Goal: Information Seeking & Learning: Learn about a topic

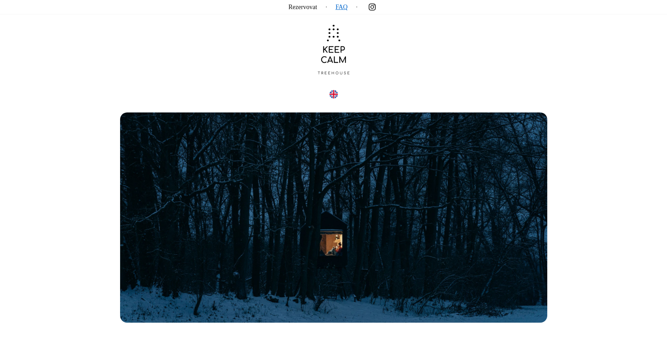
click at [348, 7] on link "FAQ" at bounding box center [342, 7] width 12 height 0
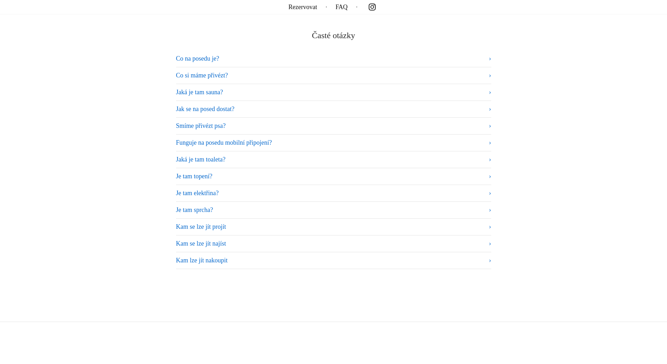
scroll to position [4242, 0]
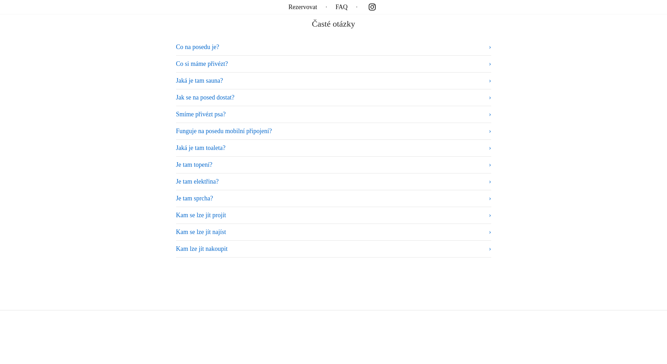
click at [243, 46] on summary "Co na posedu je?" at bounding box center [333, 46] width 315 height 9
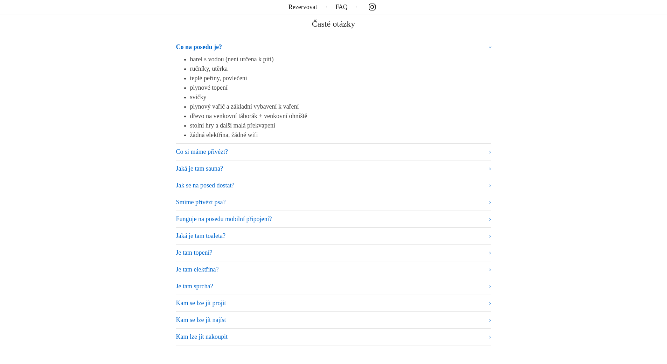
click at [243, 46] on summary "Co na posedu je?" at bounding box center [333, 48] width 315 height 12
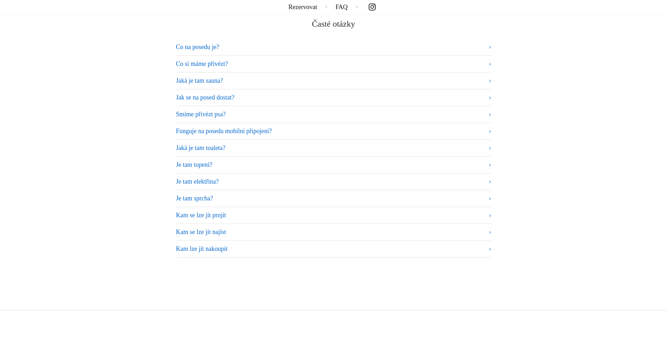
click at [247, 61] on summary "Co si máme přivézt?" at bounding box center [333, 63] width 315 height 9
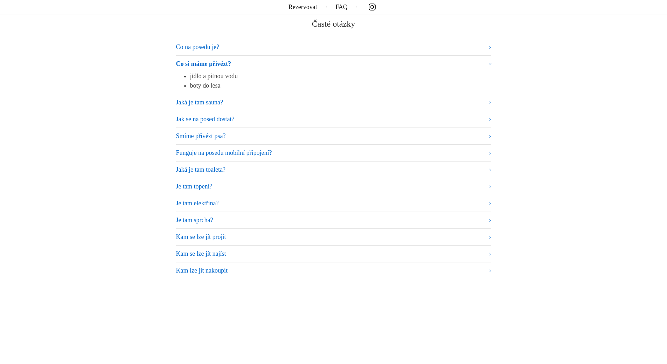
click at [247, 61] on summary "Co si máme přivézt?" at bounding box center [333, 65] width 315 height 12
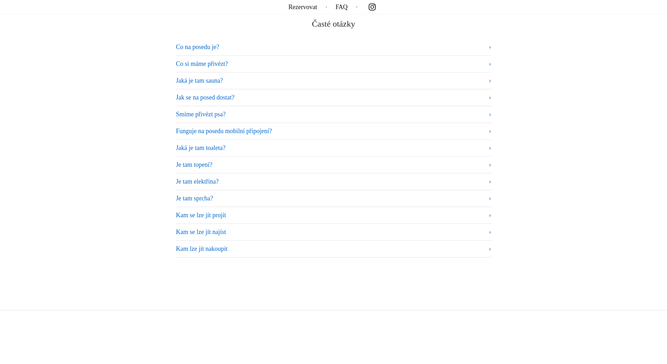
click at [247, 78] on summary "Jaká je tam sauna?" at bounding box center [333, 80] width 315 height 9
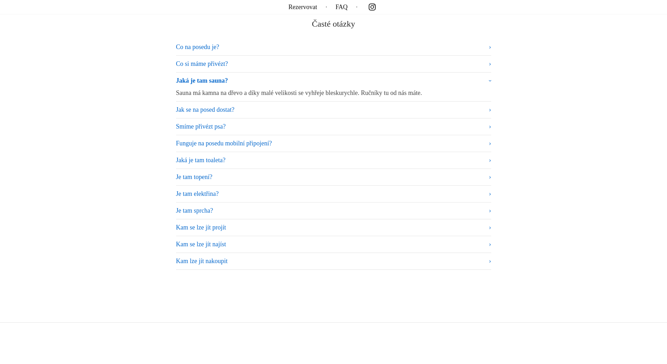
click at [247, 78] on summary "Jaká je tam sauna?" at bounding box center [333, 82] width 315 height 12
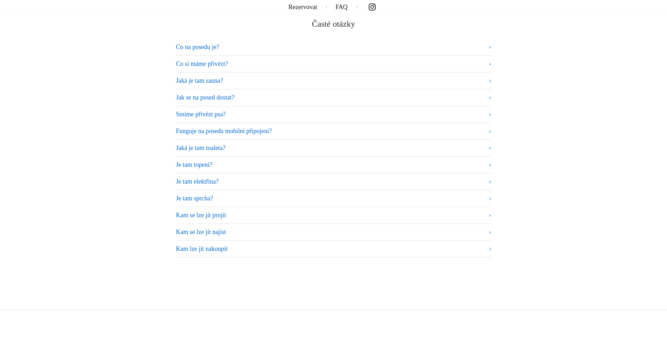
click at [251, 148] on summary "Jaká je tam toaleta?" at bounding box center [333, 147] width 315 height 9
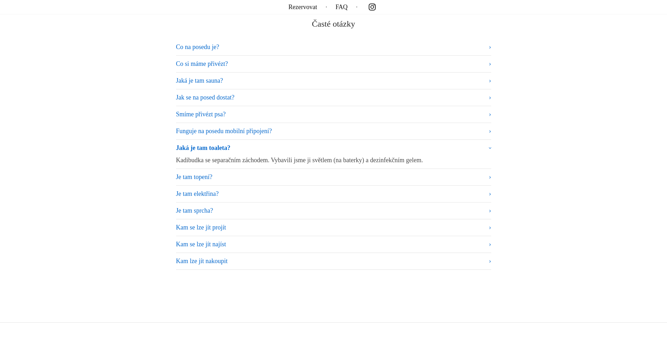
click at [250, 146] on summary "Jaká je tam toaleta?" at bounding box center [333, 149] width 315 height 12
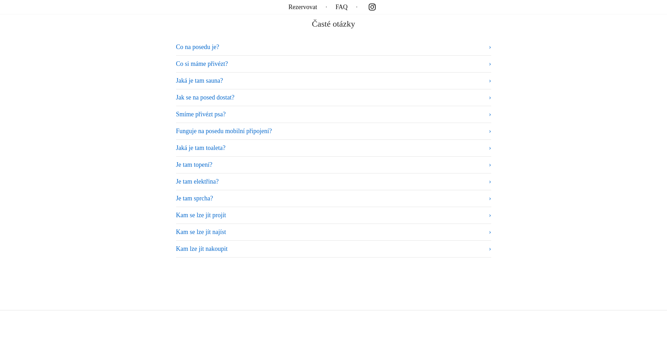
click at [238, 167] on summary "Je tam topení?" at bounding box center [333, 164] width 315 height 9
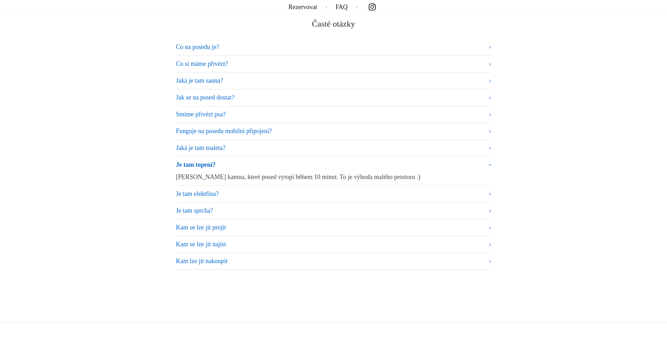
click at [237, 165] on summary "Je tam topení?" at bounding box center [333, 166] width 315 height 12
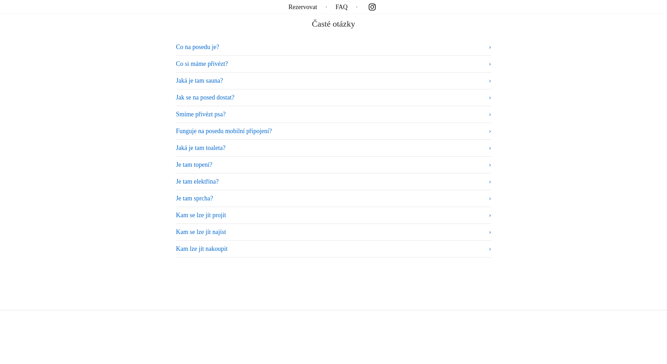
click at [233, 181] on summary "Je tam elektřina?" at bounding box center [333, 181] width 315 height 9
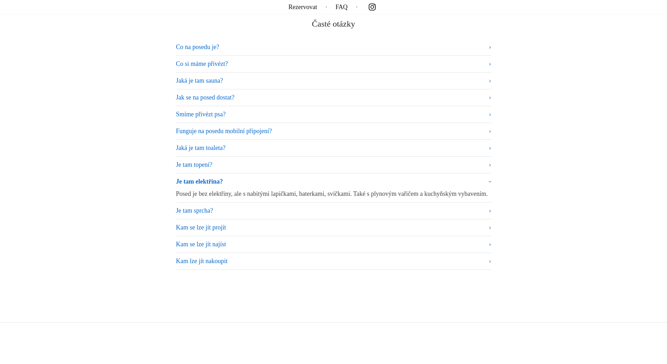
click at [233, 181] on summary "Je tam elektřina?" at bounding box center [333, 183] width 315 height 12
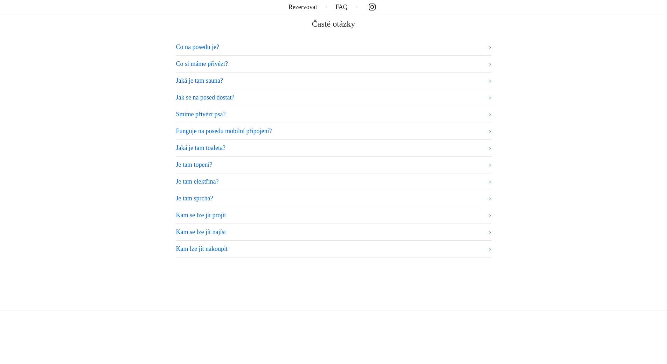
click at [232, 196] on summary "Je tam sprcha?" at bounding box center [333, 198] width 315 height 9
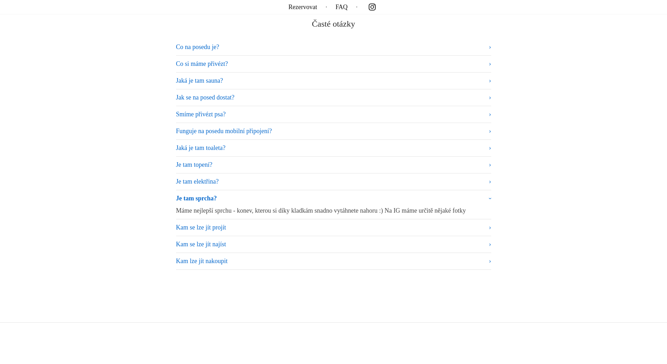
click at [232, 196] on summary "Je tam sprcha?" at bounding box center [333, 200] width 315 height 12
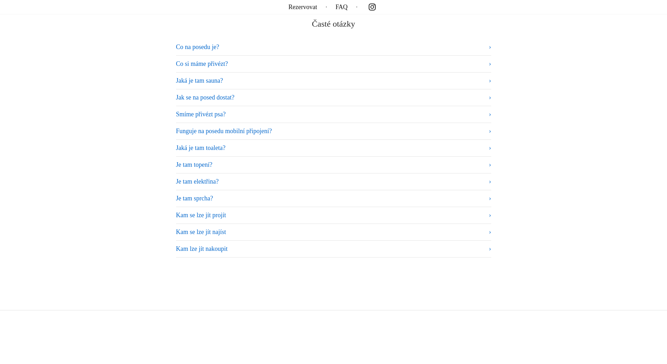
click at [232, 211] on summary "Kam se lze jít projít" at bounding box center [333, 215] width 315 height 9
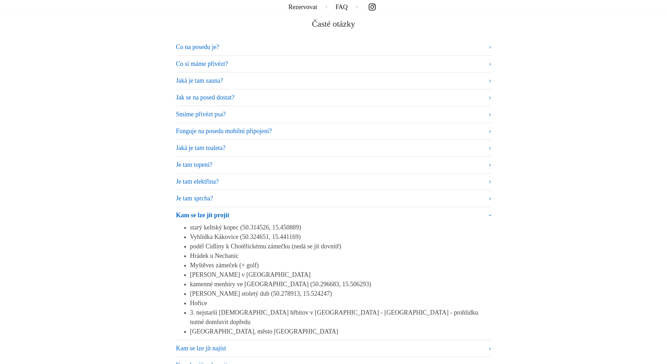
click at [232, 211] on summary "Kam se lze jít projít" at bounding box center [333, 217] width 315 height 12
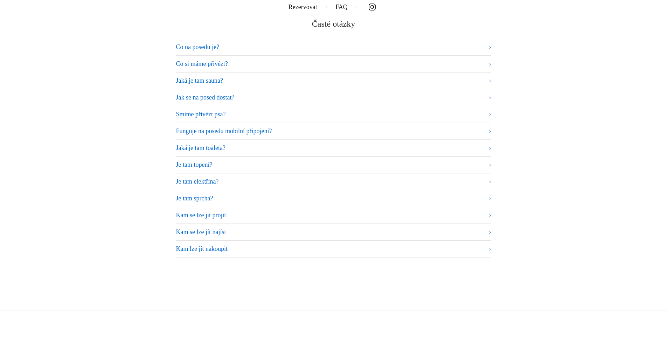
click at [235, 232] on summary "Kam se lze jít najíst" at bounding box center [333, 231] width 315 height 9
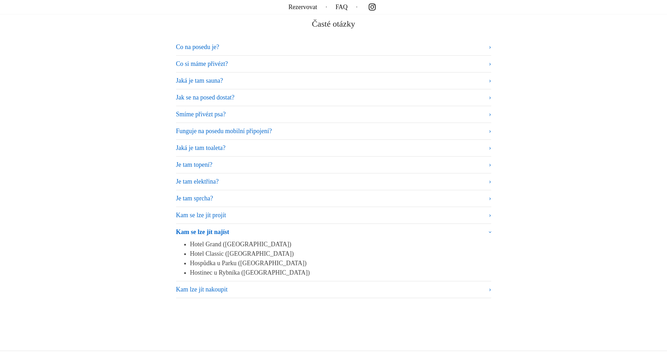
click at [235, 232] on summary "Kam se lze jít najíst" at bounding box center [333, 233] width 315 height 12
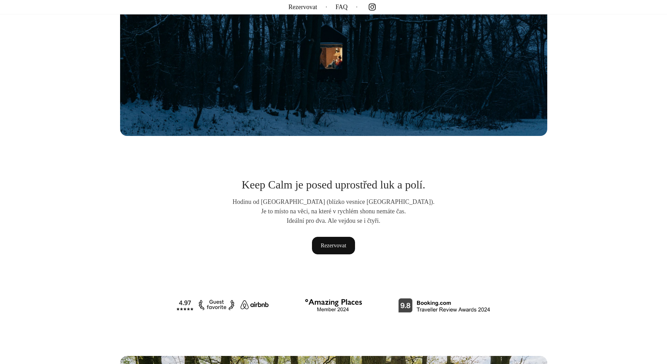
scroll to position [0, 0]
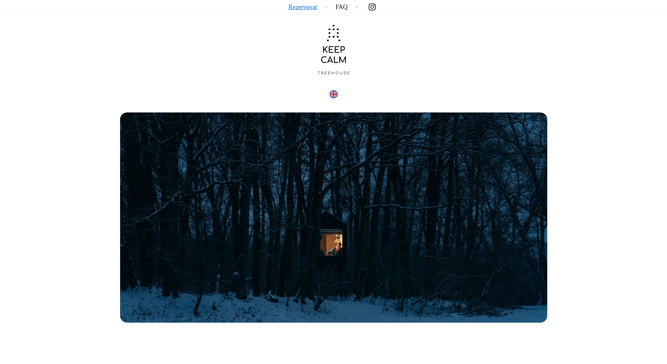
click at [300, 7] on link "Rezervovat" at bounding box center [303, 7] width 29 height 0
